Goal: Check status: Check status

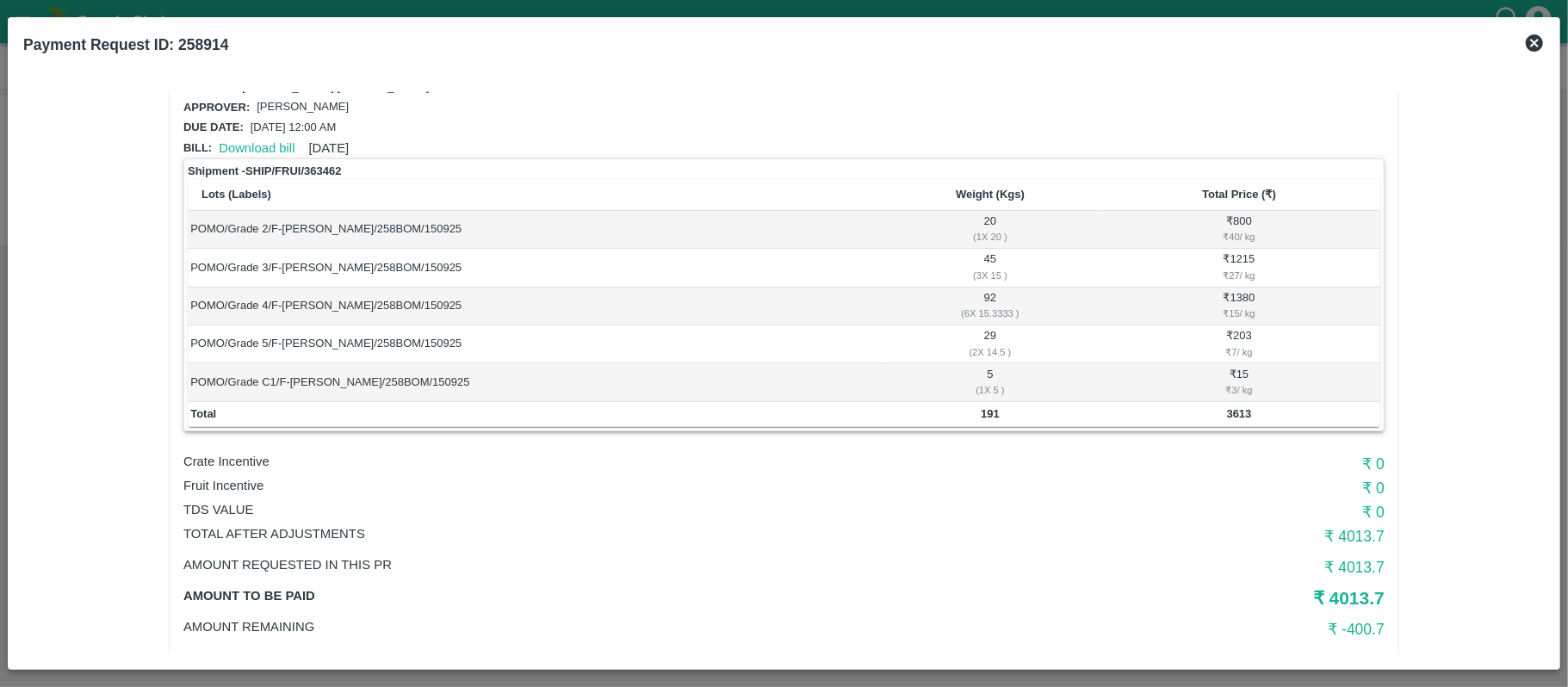
scroll to position [76, 0]
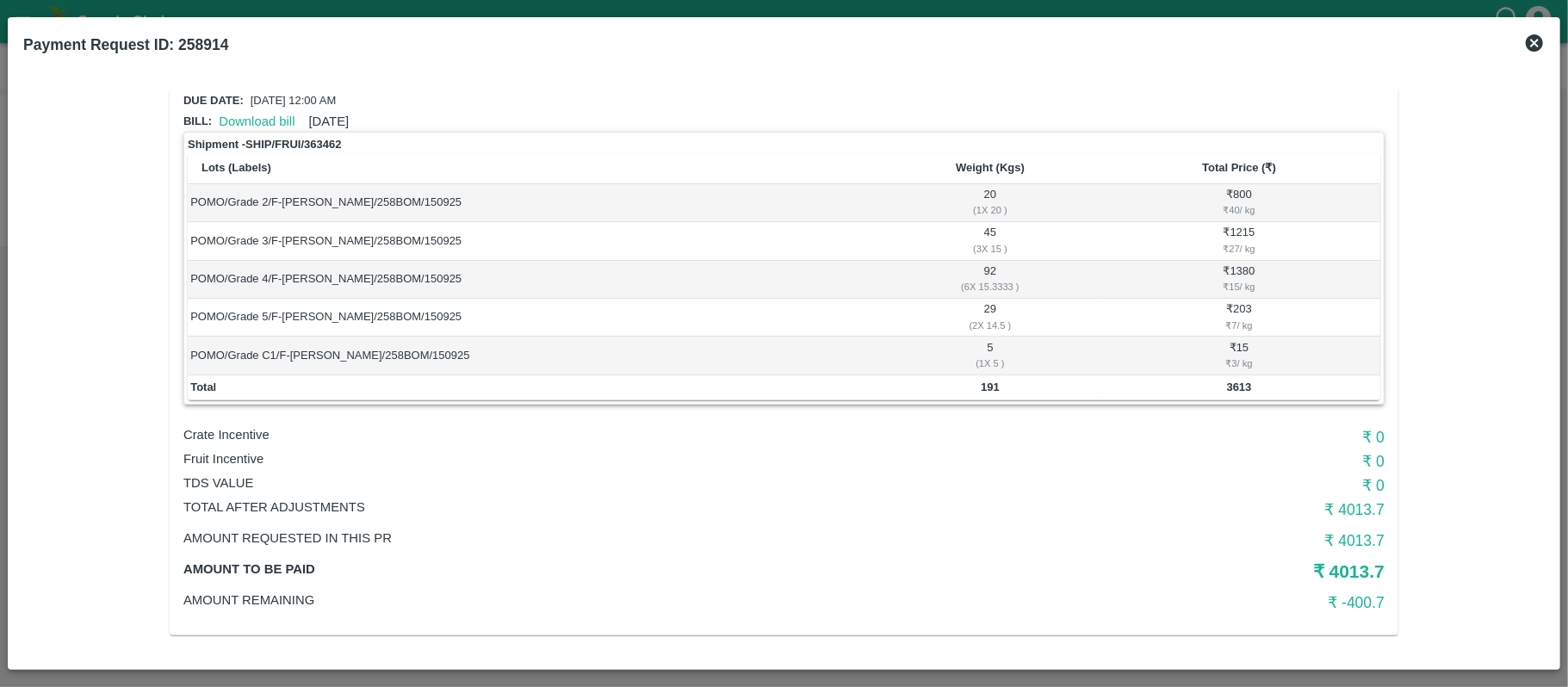
click at [1540, 35] on icon at bounding box center [1535, 43] width 21 height 21
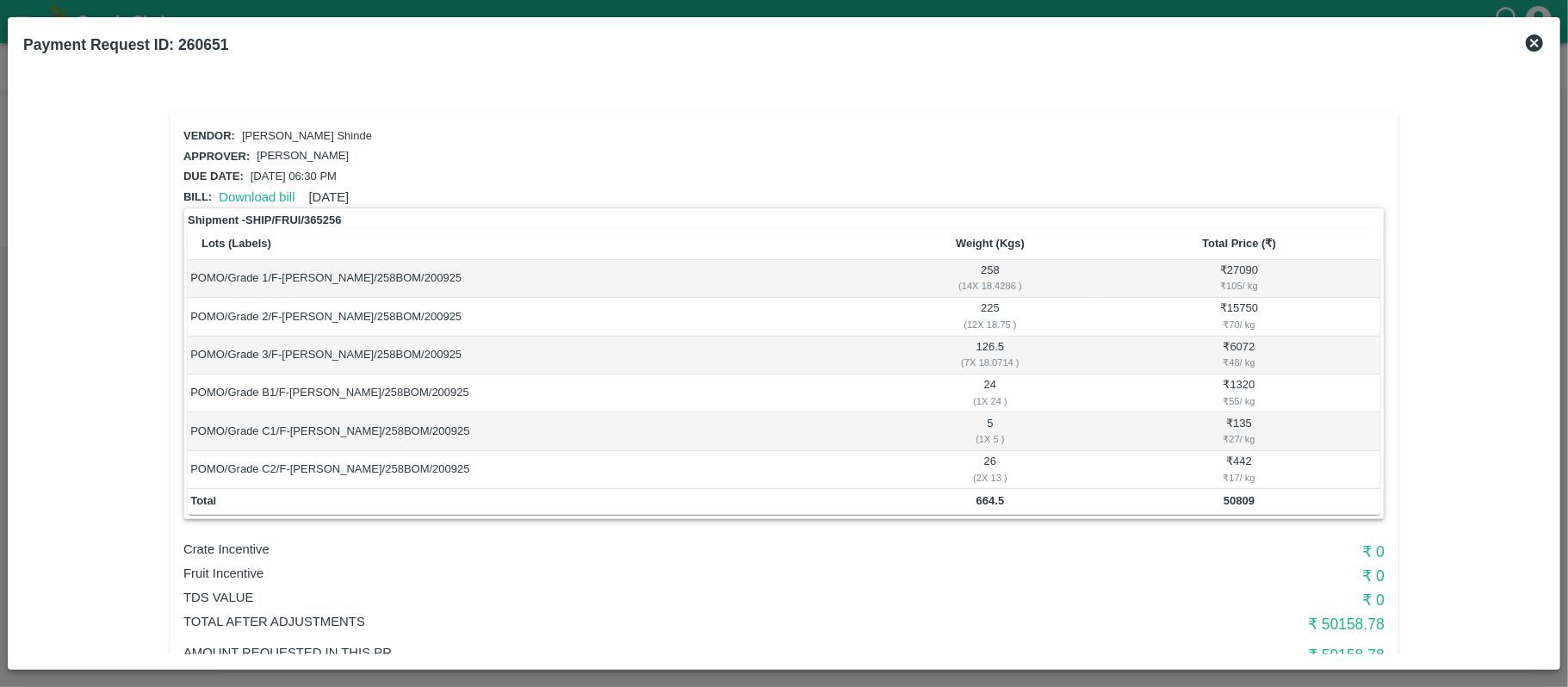
scroll to position [114, 0]
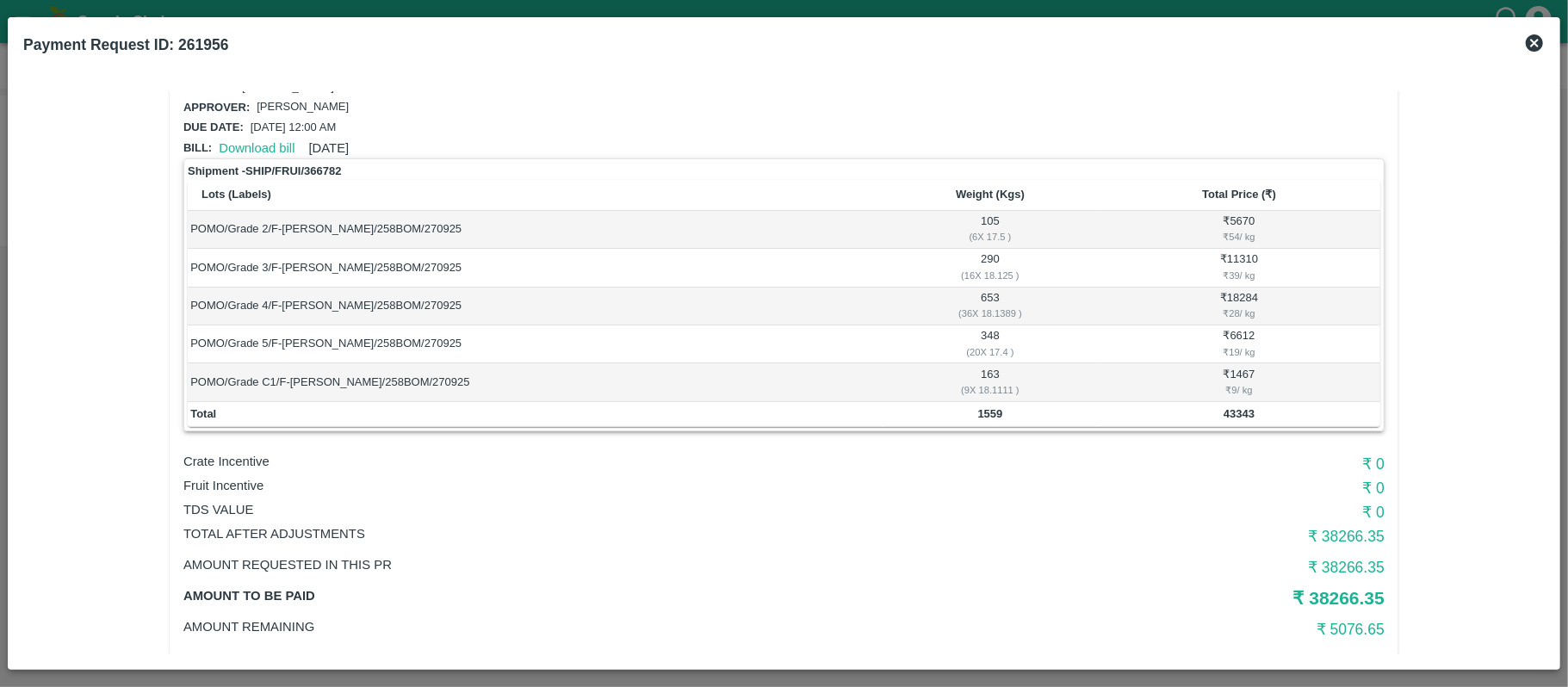
scroll to position [76, 0]
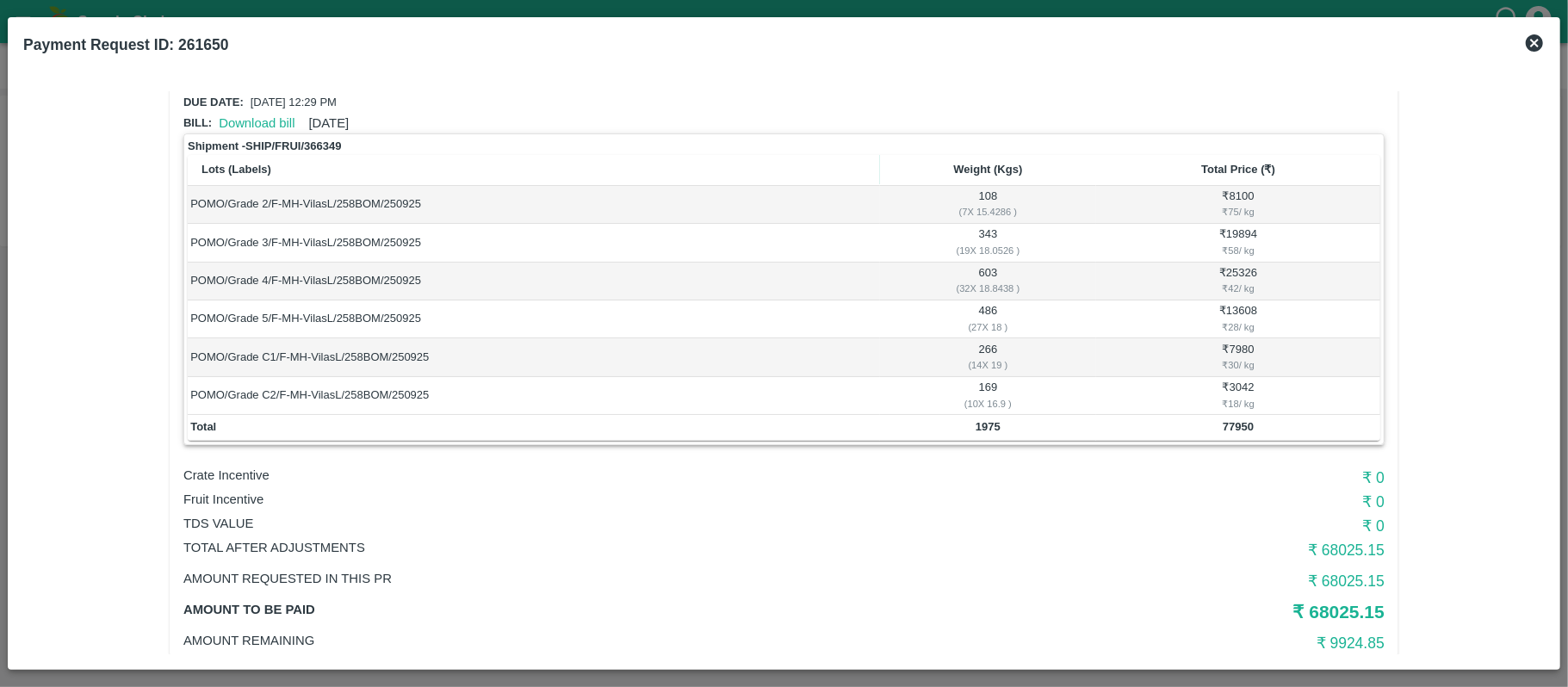
scroll to position [114, 0]
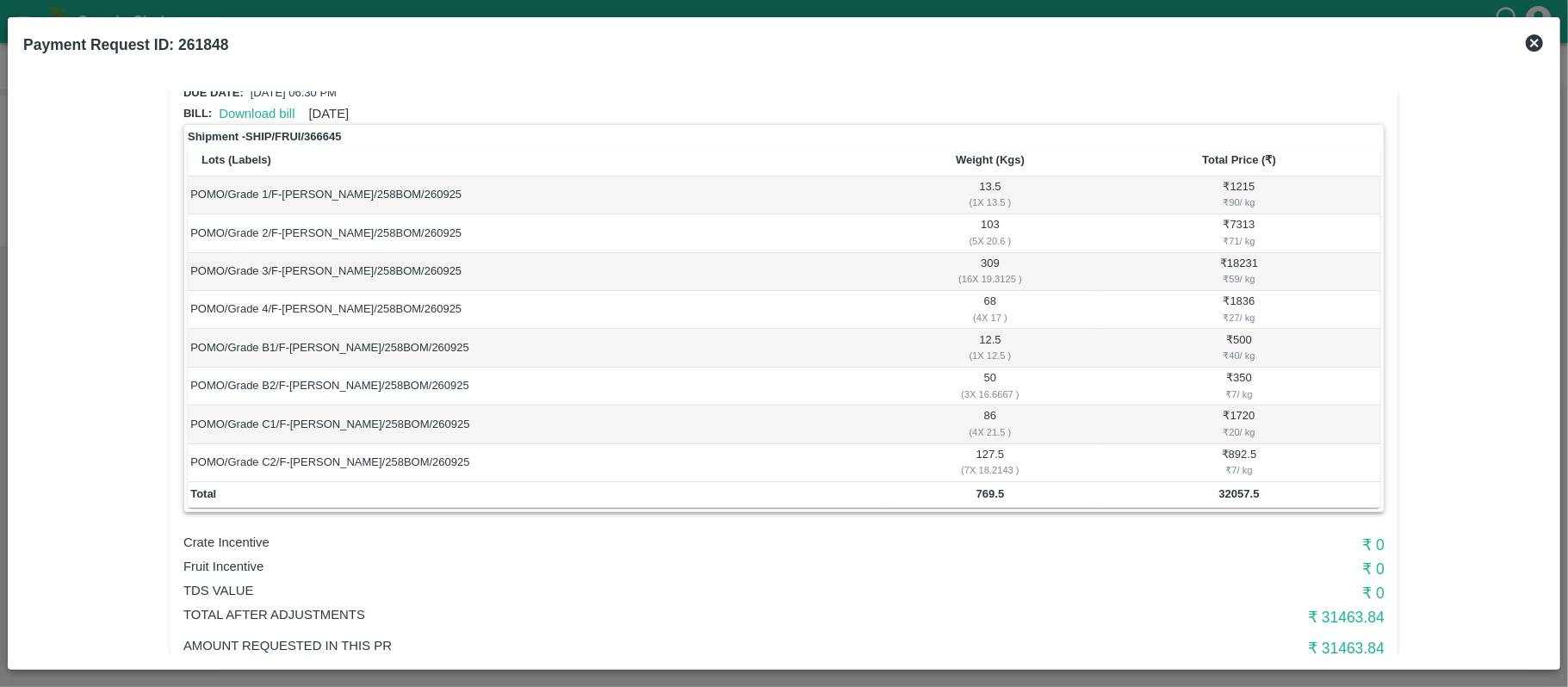
scroll to position [191, 0]
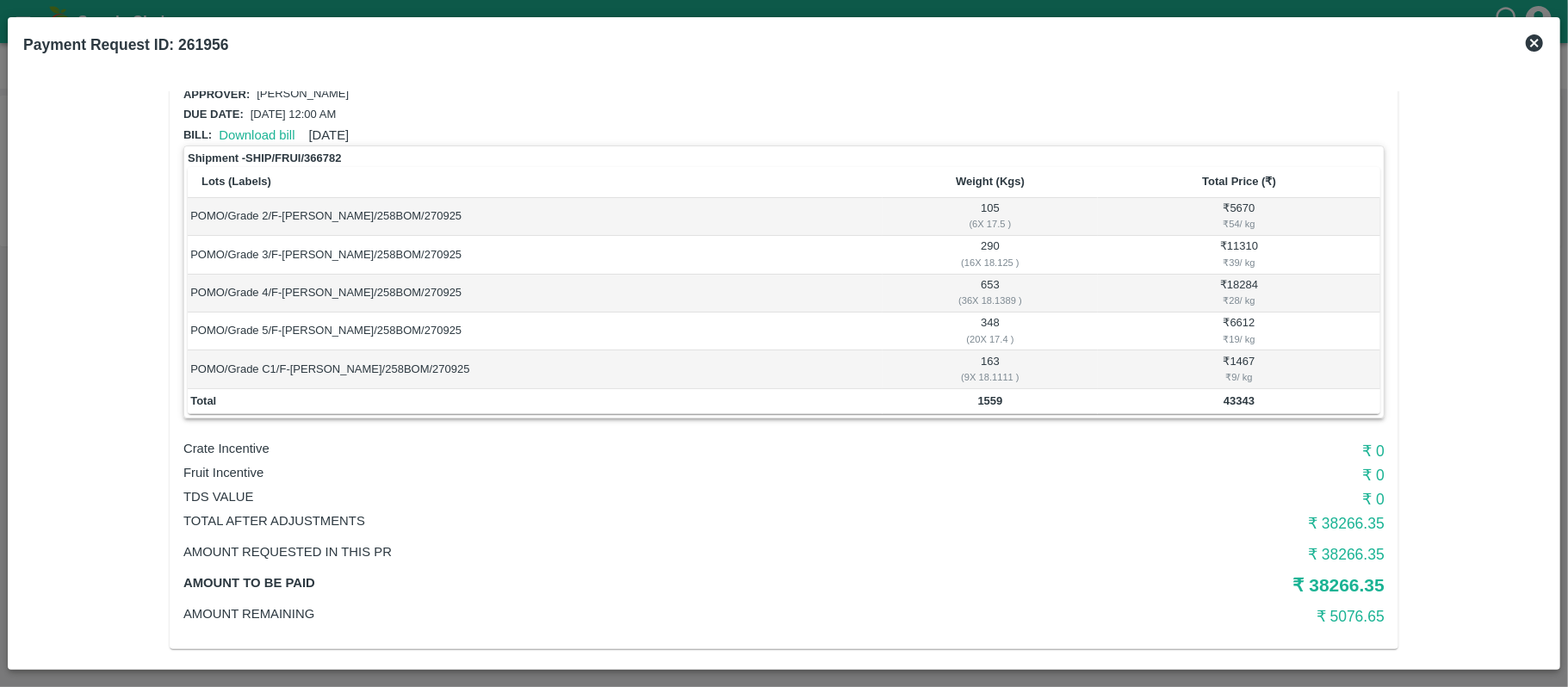
scroll to position [76, 0]
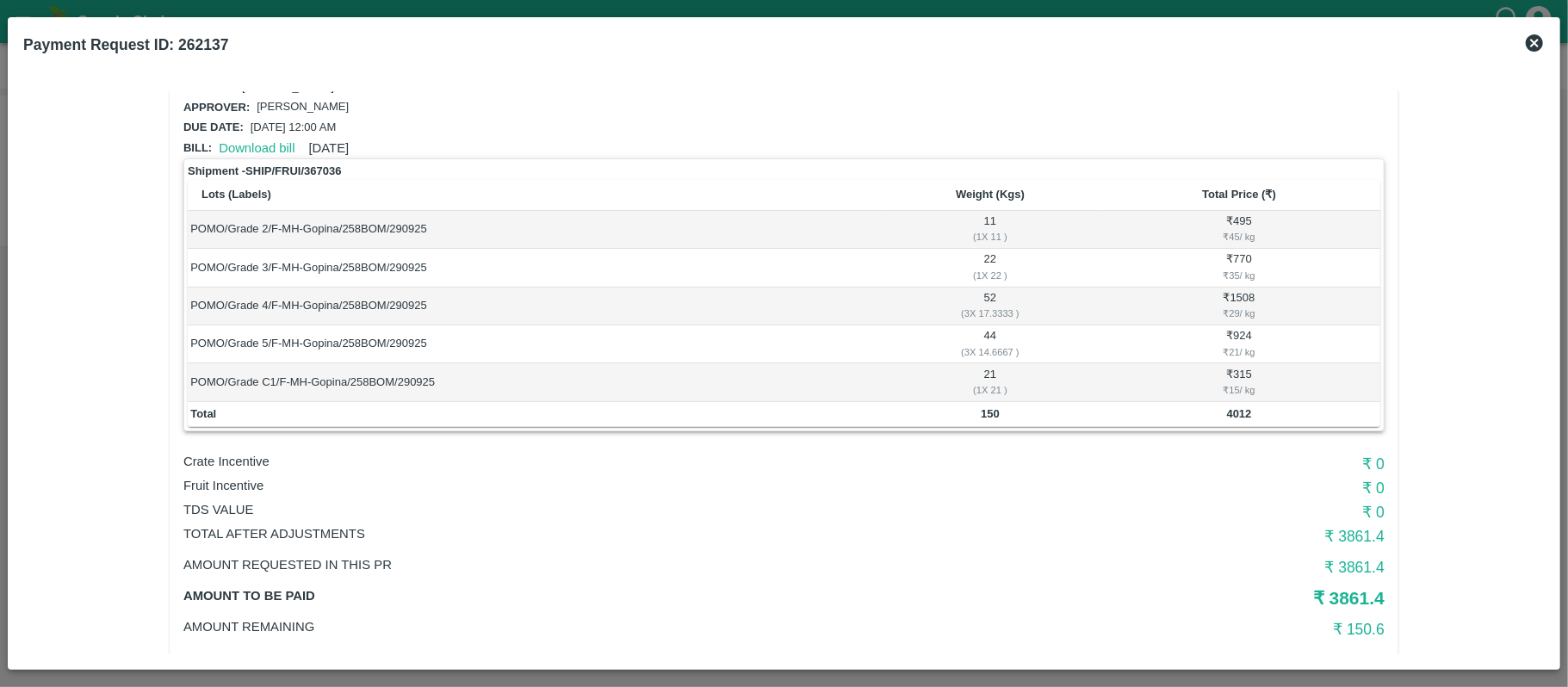
scroll to position [76, 0]
